Goal: Find specific page/section: Find specific page/section

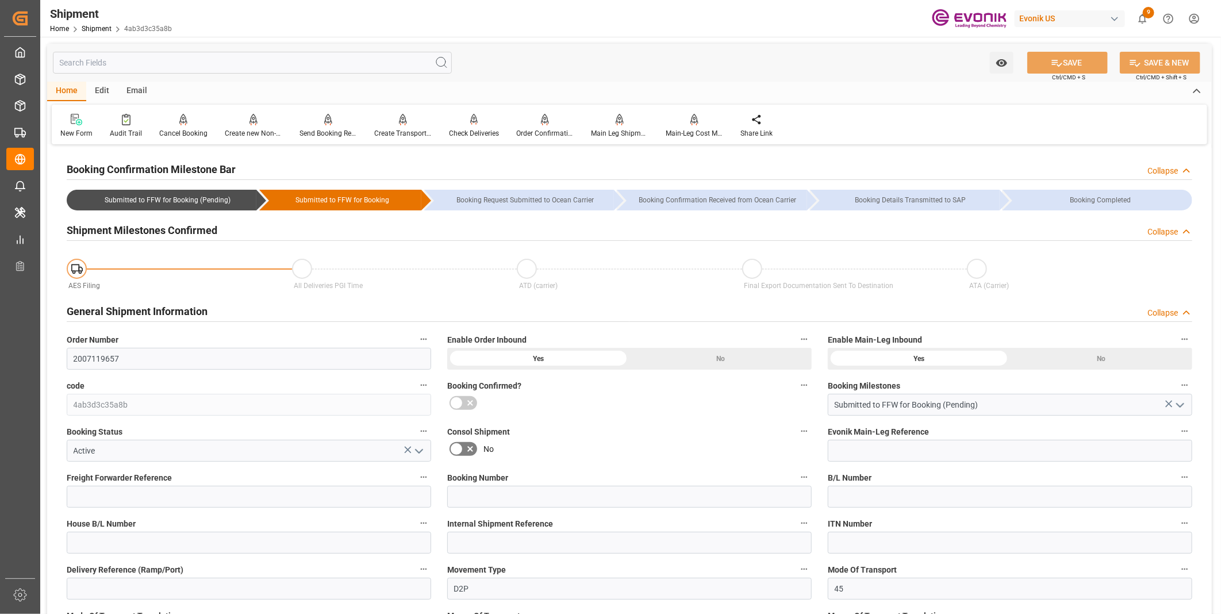
scroll to position [575, 0]
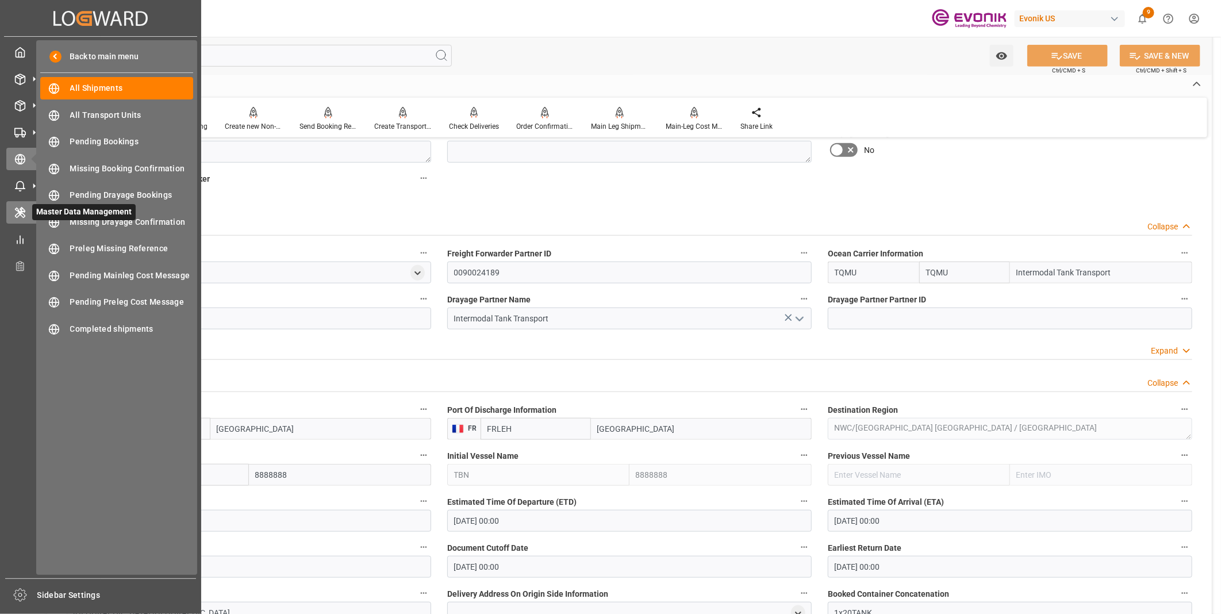
click at [21, 213] on icon at bounding box center [20, 213] width 12 height 12
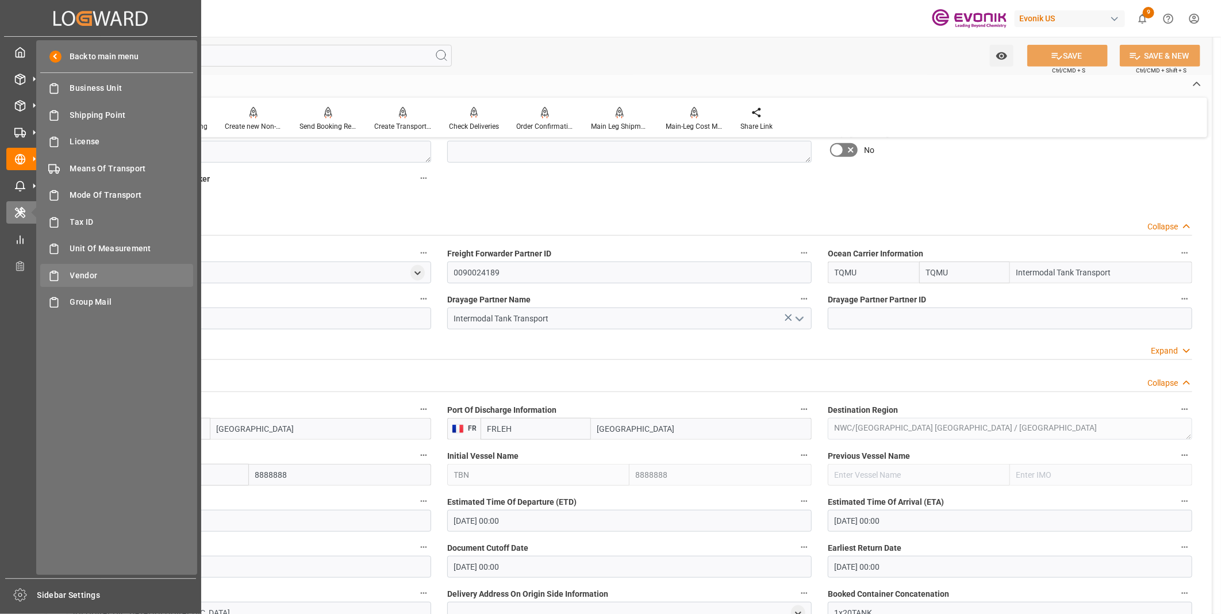
click at [82, 273] on span "Vendor" at bounding box center [132, 276] width 124 height 12
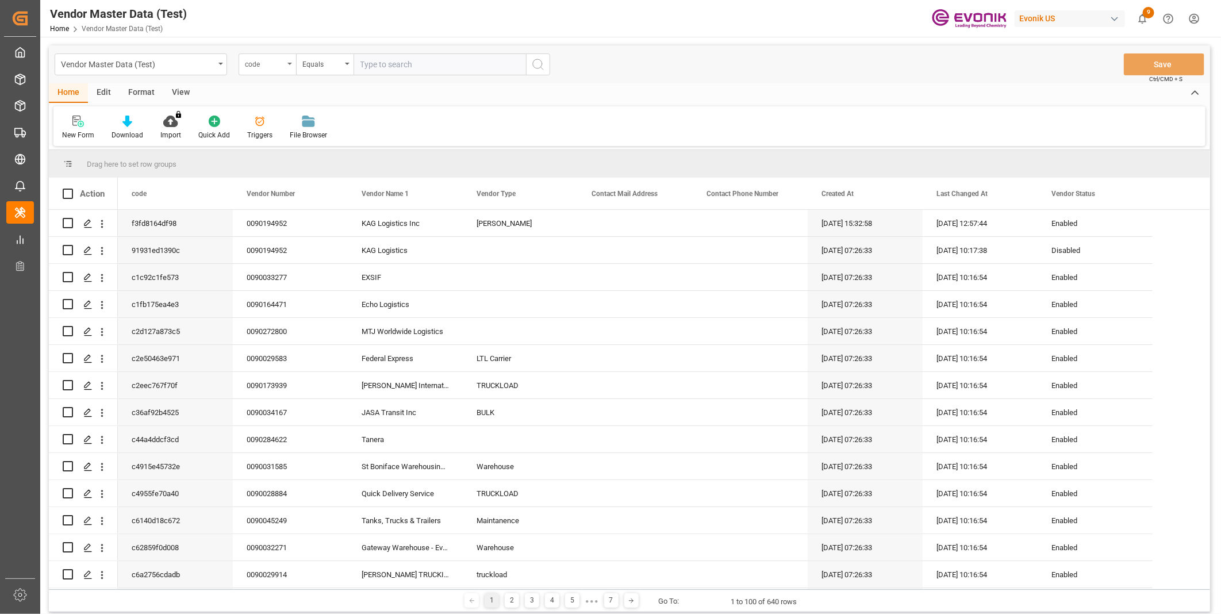
click at [286, 71] on div "code" at bounding box center [268, 64] width 58 height 22
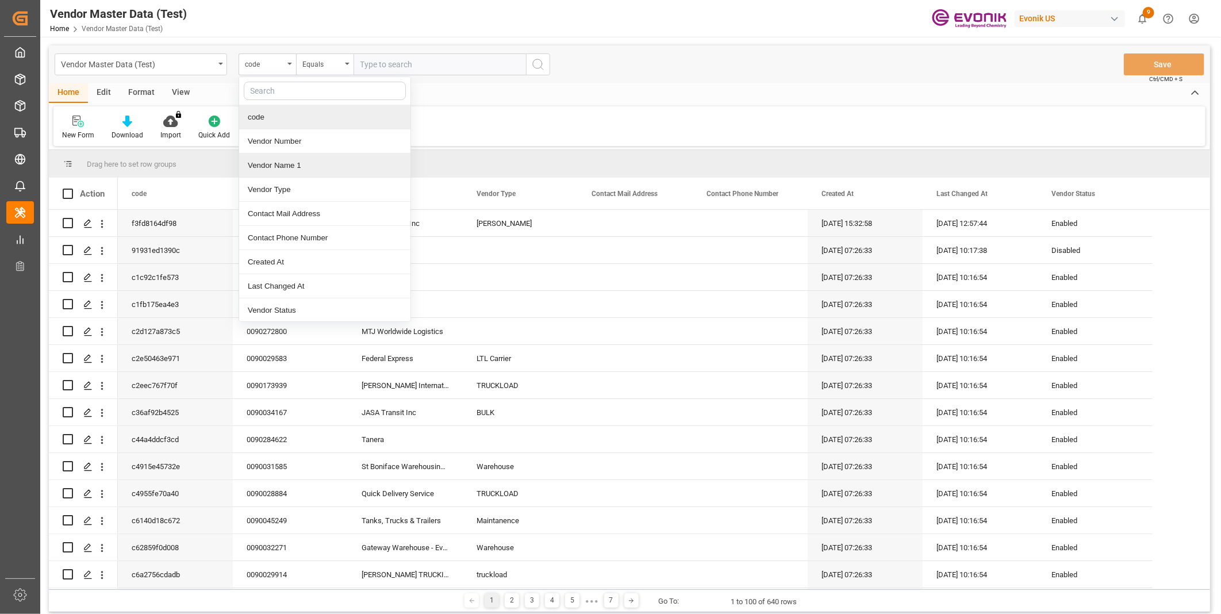
click at [278, 168] on div "Vendor Name 1" at bounding box center [324, 166] width 171 height 24
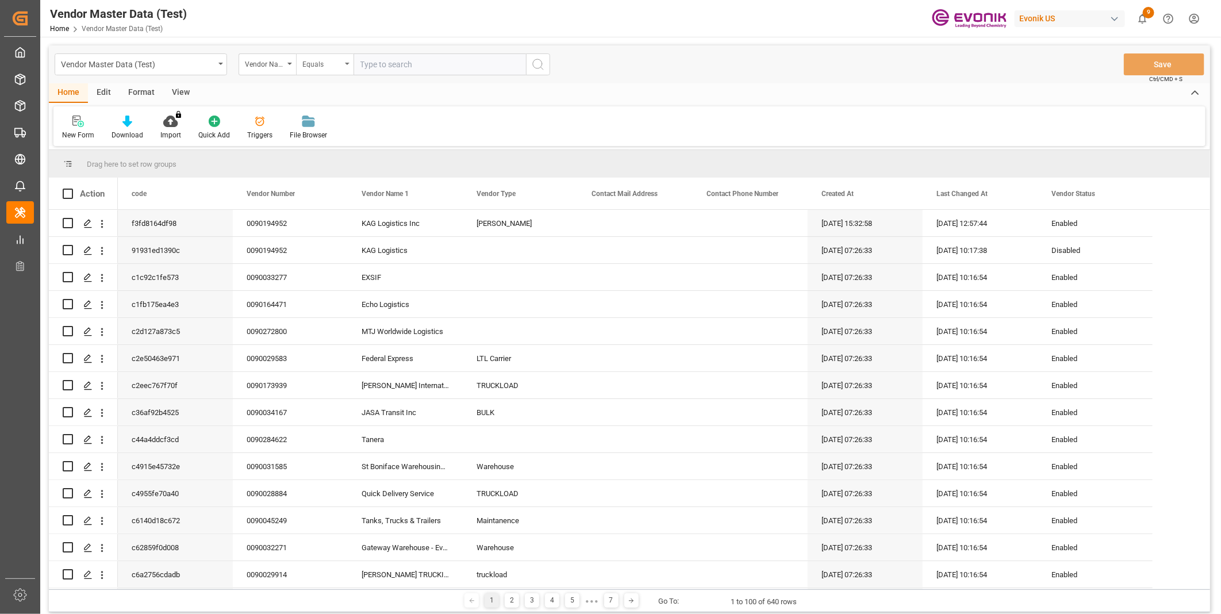
click at [335, 60] on div "Equals" at bounding box center [321, 62] width 39 height 13
click at [326, 144] on div "Fuzzy search" at bounding box center [382, 141] width 171 height 24
click at [401, 59] on input "text" at bounding box center [440, 64] width 173 height 22
type input "INTERMODAL"
click at [539, 70] on icon "search button" at bounding box center [538, 65] width 14 height 14
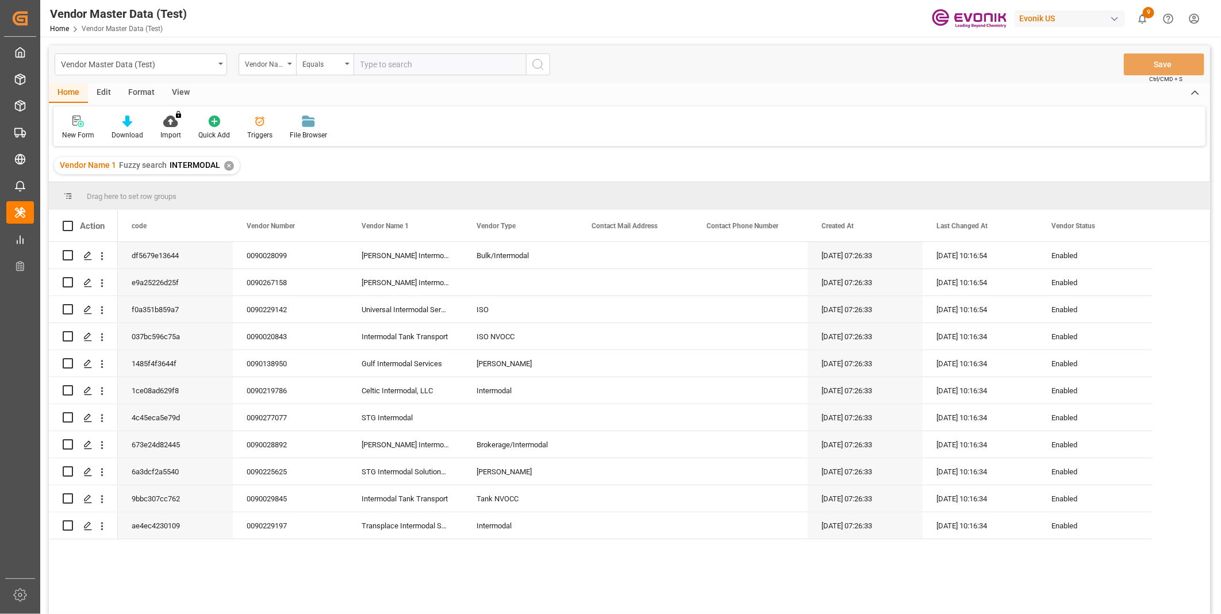
drag, startPoint x: 539, startPoint y: 70, endPoint x: 401, endPoint y: 337, distance: 300.9
click at [401, 337] on div "Intermodal Tank Transport" at bounding box center [405, 336] width 115 height 26
click at [262, 332] on div "0090020843" at bounding box center [290, 336] width 115 height 26
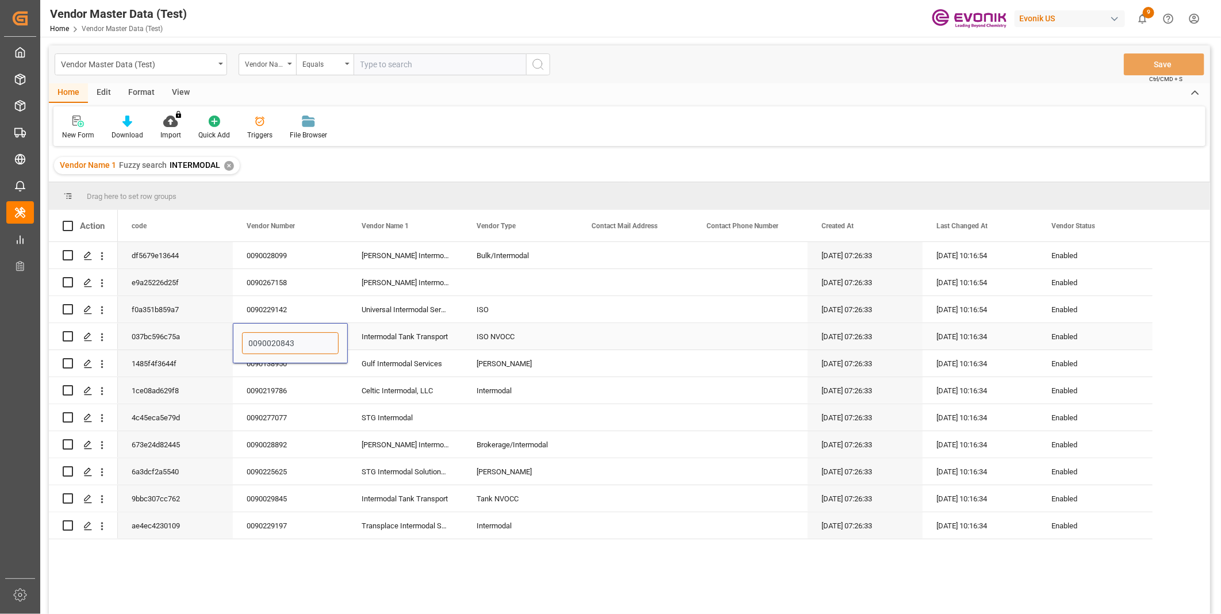
click at [260, 338] on input "0090020843" at bounding box center [290, 343] width 97 height 22
click at [156, 575] on div "df5679e13644 0090028099 [PERSON_NAME] Intermodal Bulk Bulk/Intermodal [DATE] 07…" at bounding box center [664, 432] width 1093 height 380
